Goal: Task Accomplishment & Management: Use online tool/utility

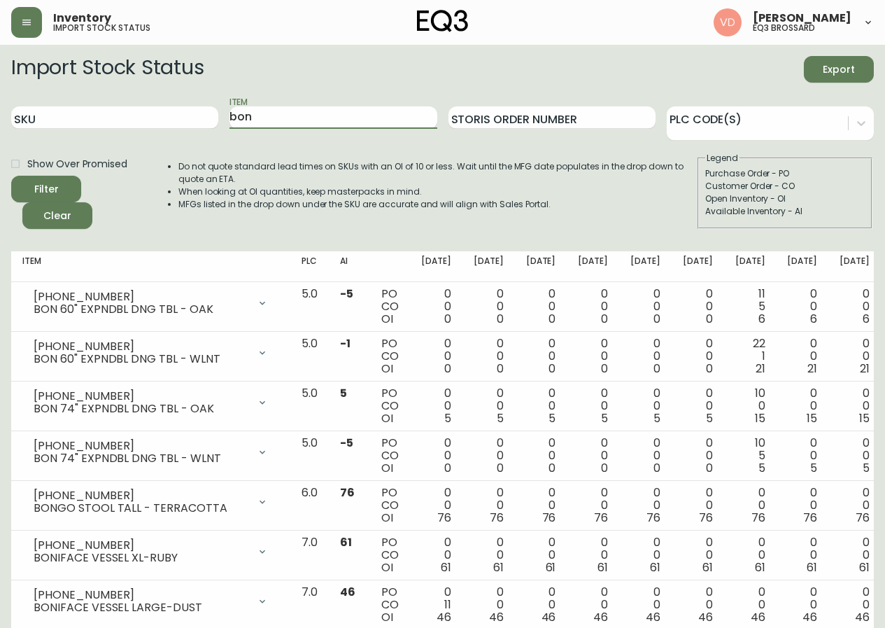
drag, startPoint x: 259, startPoint y: 118, endPoint x: 165, endPoint y: 131, distance: 94.6
click at [165, 131] on div "SKU Item bon Storis Order Number PLC Code(s)" at bounding box center [442, 117] width 863 height 45
click at [174, 121] on input "SKU" at bounding box center [114, 117] width 207 height 22
paste input "7020-"
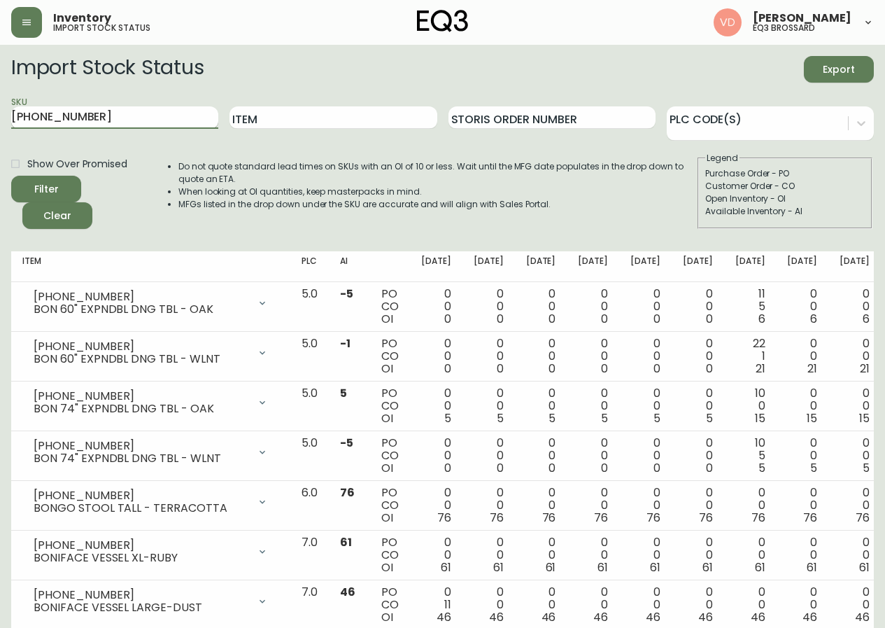
type input "[PHONE_NUMBER]"
click at [11, 176] on button "Filter" at bounding box center [46, 189] width 70 height 27
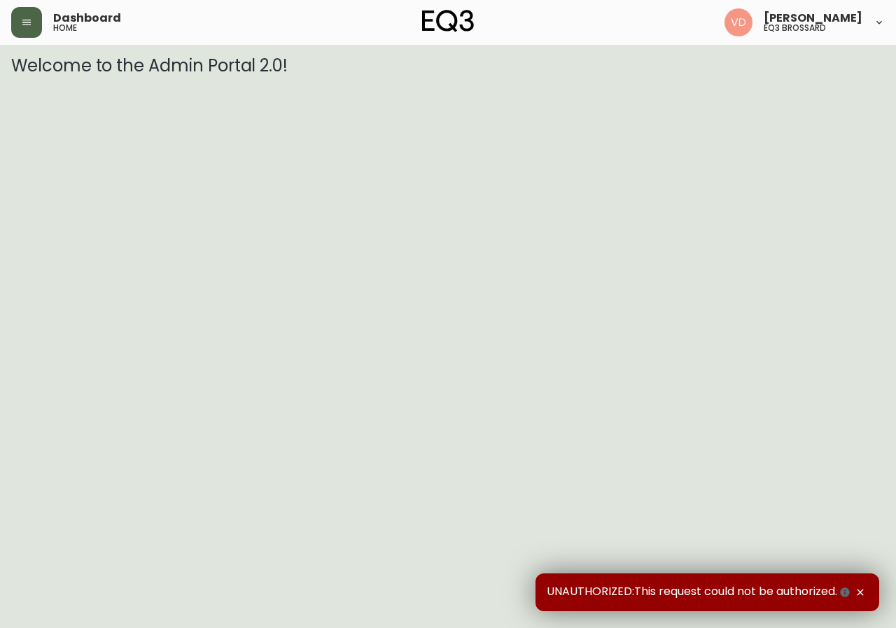
click at [31, 20] on icon "button" at bounding box center [26, 22] width 11 height 11
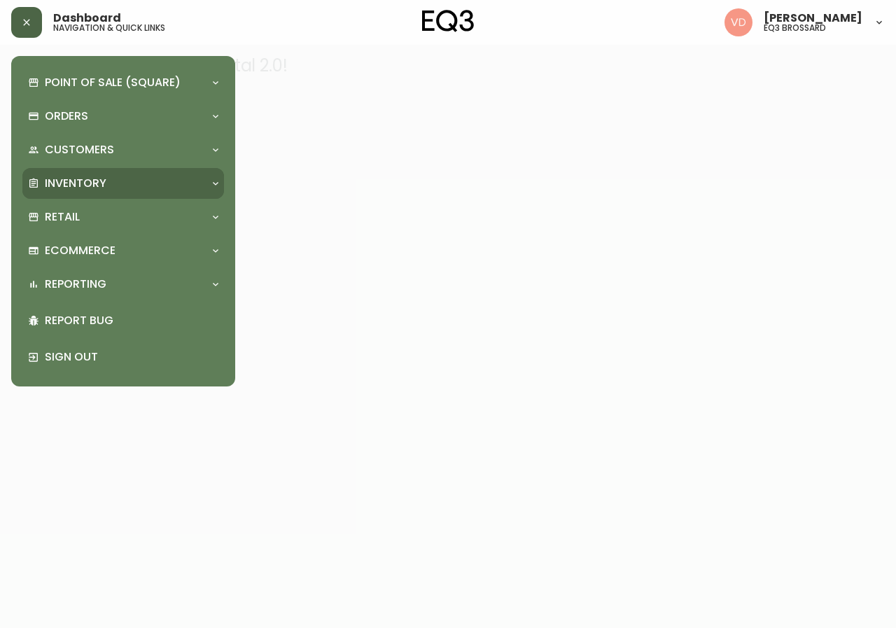
click at [158, 179] on div "Inventory" at bounding box center [116, 183] width 176 height 15
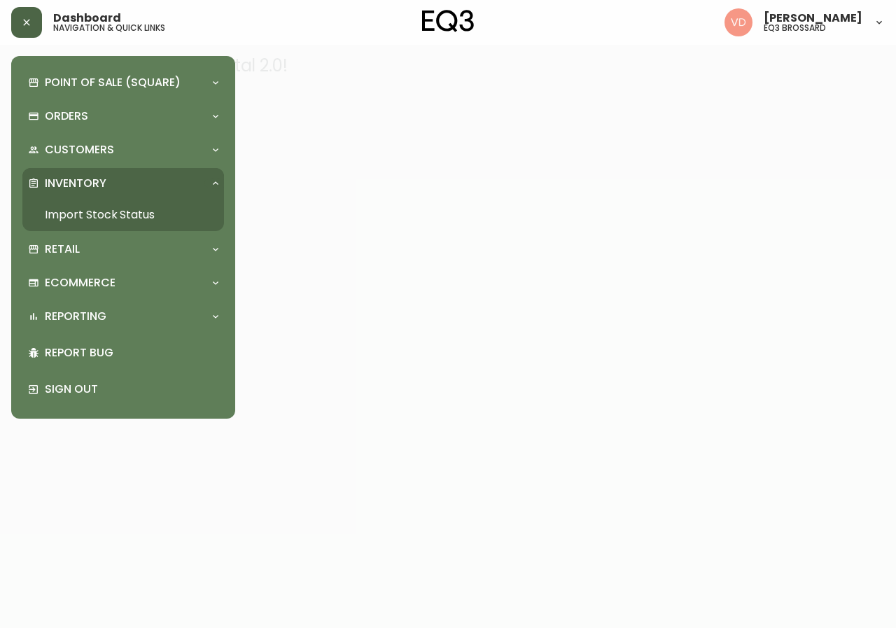
click at [139, 223] on link "Import Stock Status" at bounding box center [123, 215] width 202 height 32
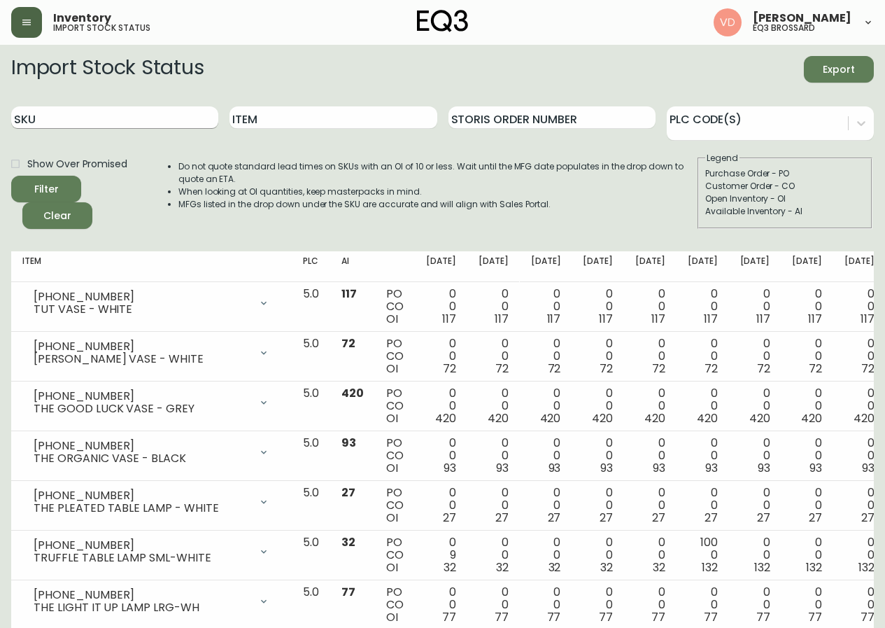
click at [143, 118] on input "SKU" at bounding box center [114, 117] width 207 height 22
paste input "7020-"
click at [11, 176] on button "Filter" at bounding box center [46, 189] width 70 height 27
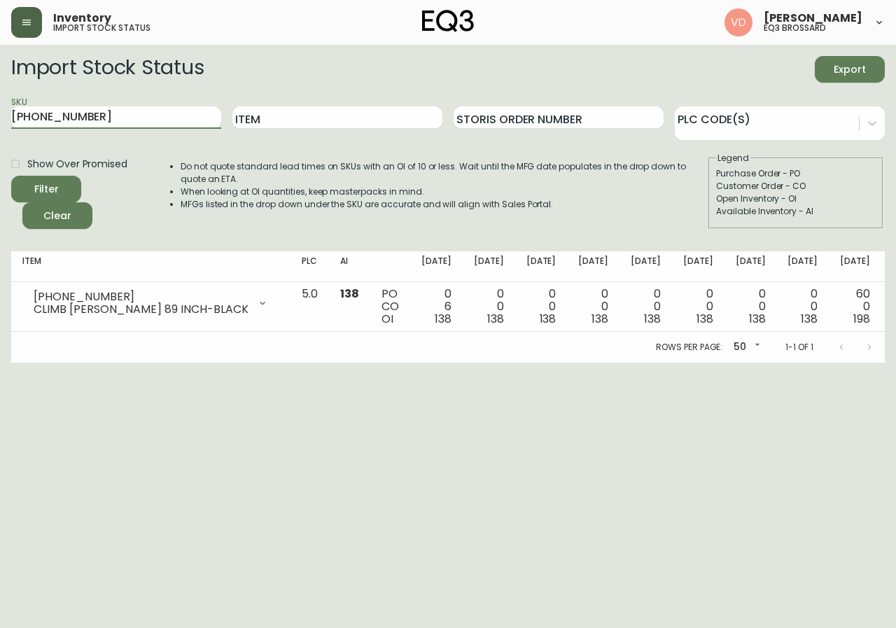
click at [11, 176] on button "Filter" at bounding box center [46, 189] width 70 height 27
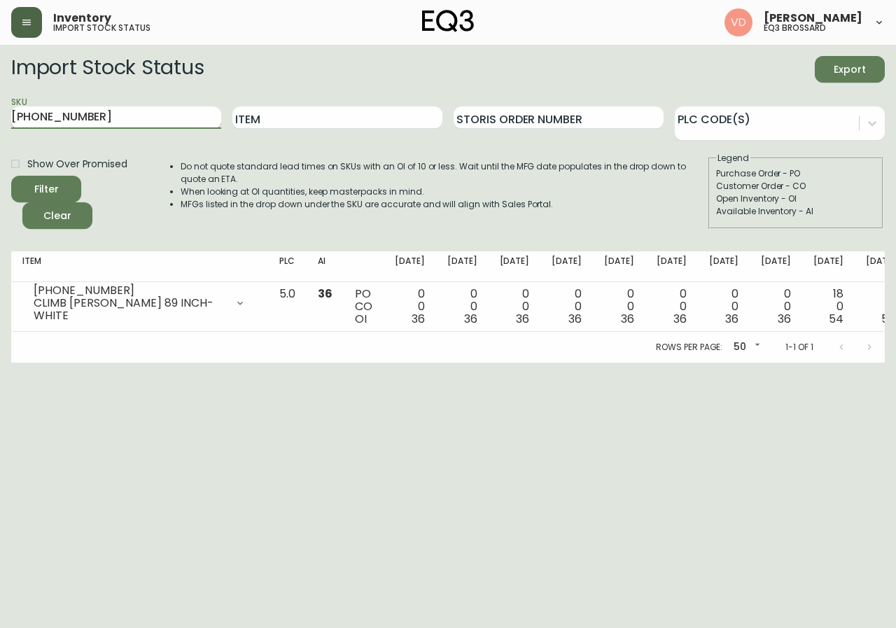
click at [11, 176] on button "Filter" at bounding box center [46, 189] width 70 height 27
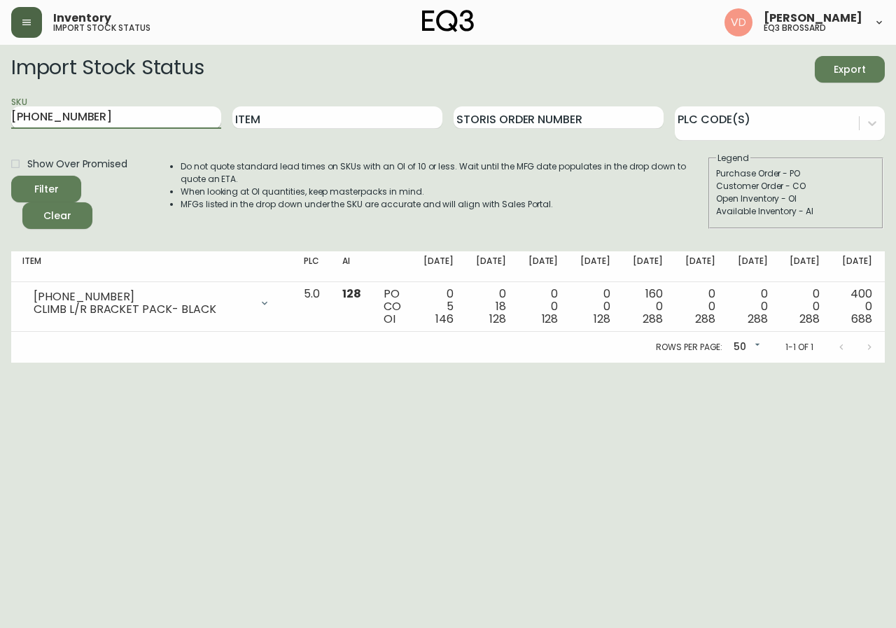
click at [11, 176] on button "Filter" at bounding box center [46, 189] width 70 height 27
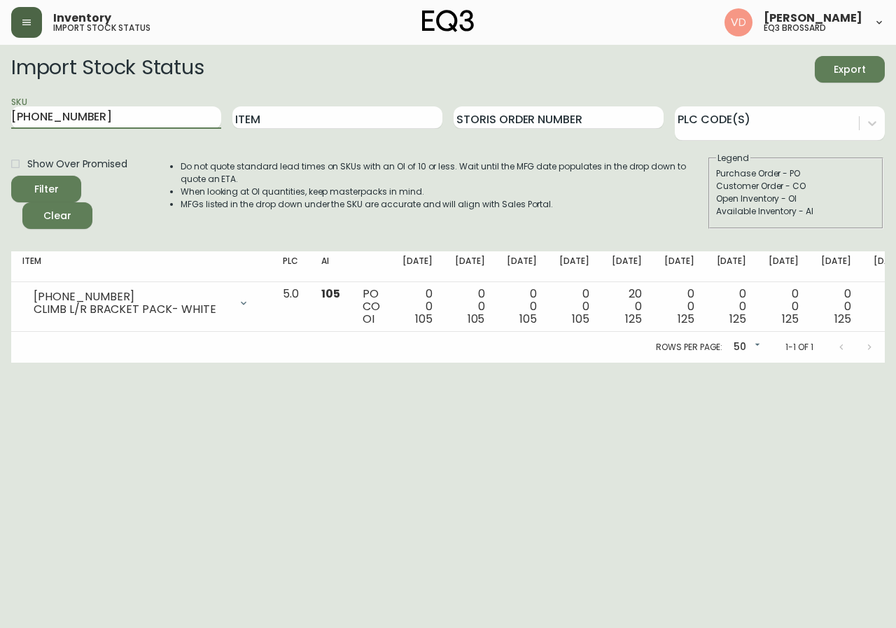
type input "7020-507-4"
click at [11, 176] on button "Filter" at bounding box center [46, 189] width 70 height 27
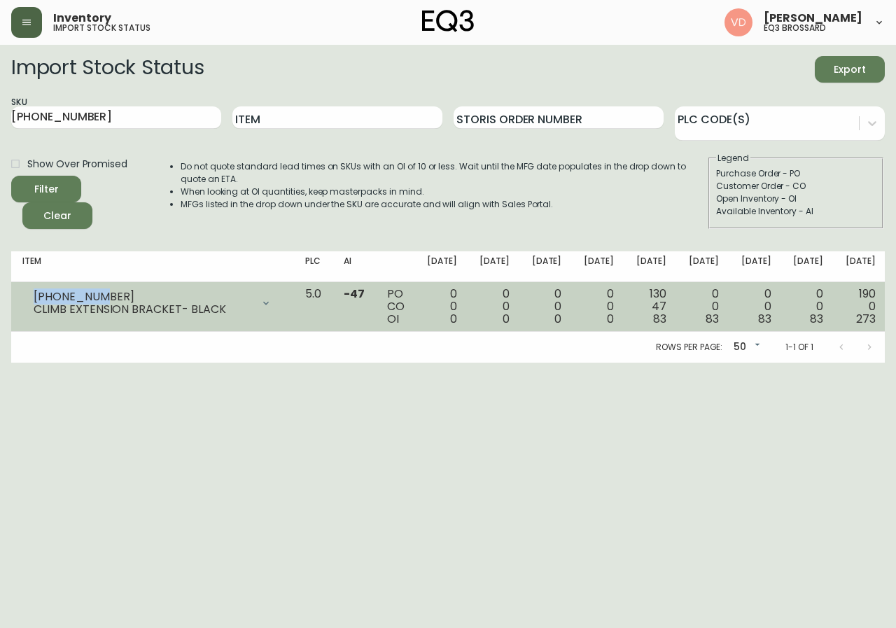
drag, startPoint x: 101, startPoint y: 295, endPoint x: 30, endPoint y: 295, distance: 71.4
click at [30, 295] on div "7020-507-4 CLIMB EXTENSION BRACKET- BLACK" at bounding box center [152, 303] width 260 height 31
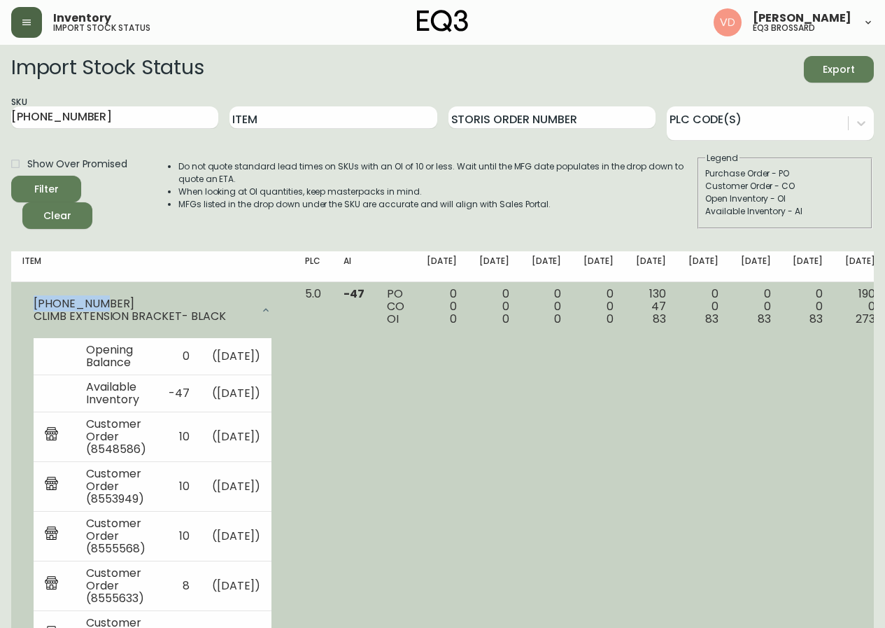
copy div "7020-507-4"
